Goal: Check status: Check status

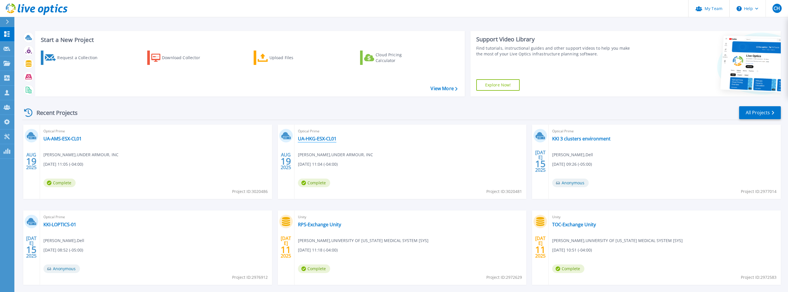
click at [311, 138] on link "UA-HKG-ESX-CL01" at bounding box center [317, 139] width 39 height 6
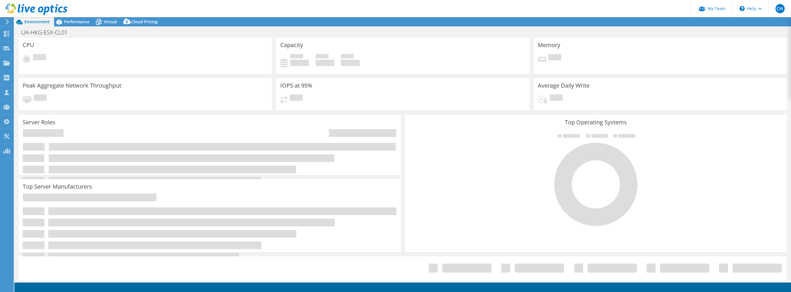
select select "USD"
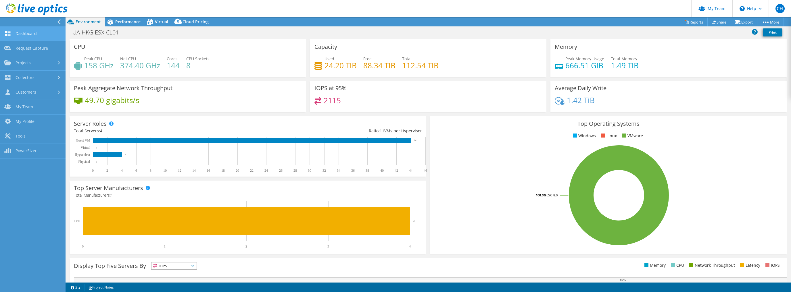
click at [29, 35] on link "Dashboard" at bounding box center [33, 34] width 66 height 15
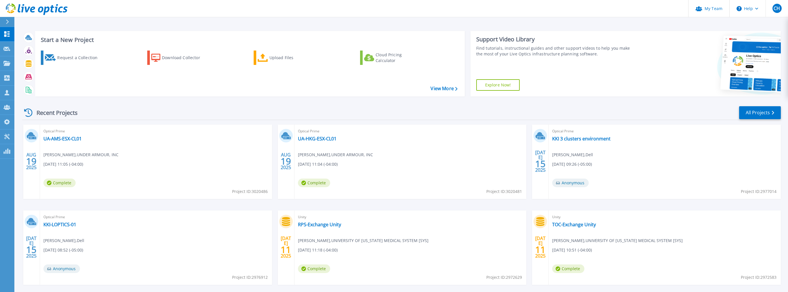
click at [268, 192] on span "Project ID: 3020481" at bounding box center [250, 192] width 36 height 6
copy span "3020481"
click at [308, 139] on link "UA-HKG-ESX-CL01" at bounding box center [317, 139] width 39 height 6
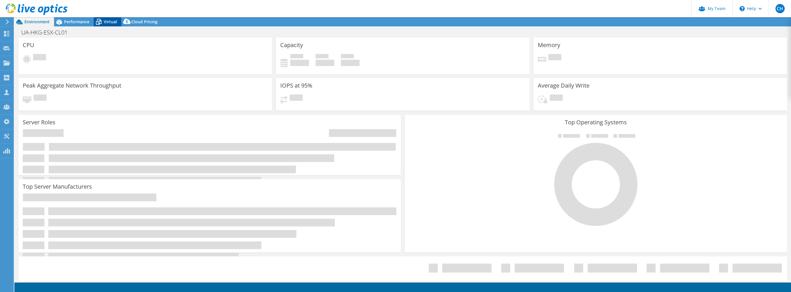
select select "USD"
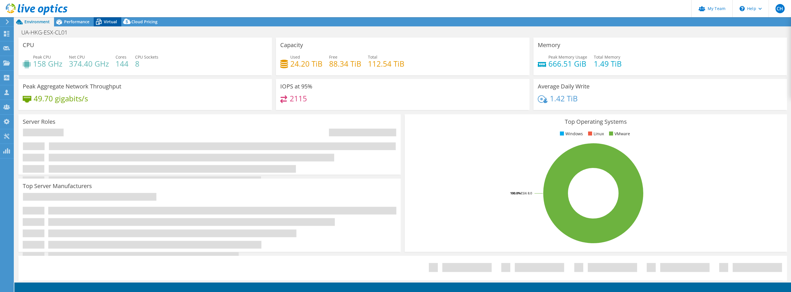
click at [110, 22] on span "Virtual" at bounding box center [110, 21] width 13 height 5
